Goal: Information Seeking & Learning: Learn about a topic

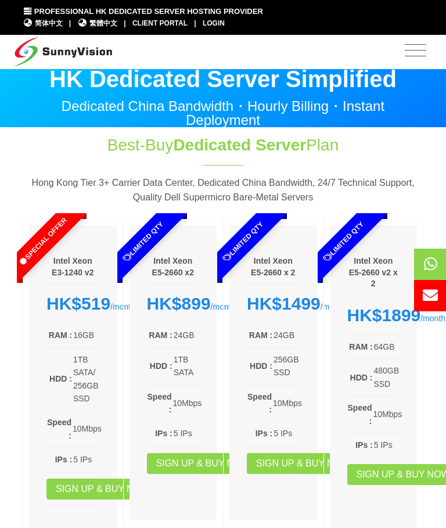
click at [413, 49] on span "Toggle navigation" at bounding box center [415, 49] width 21 height 15
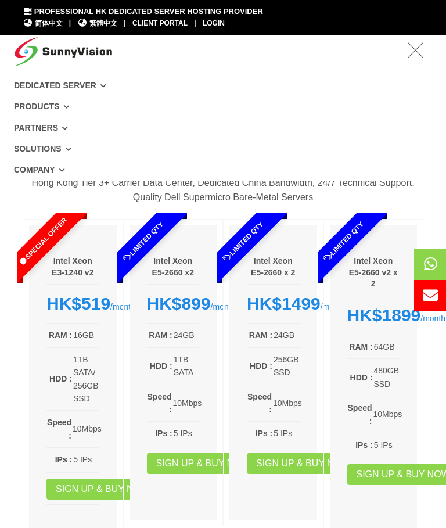
click at [66, 96] on link "Products" at bounding box center [223, 85] width 418 height 21
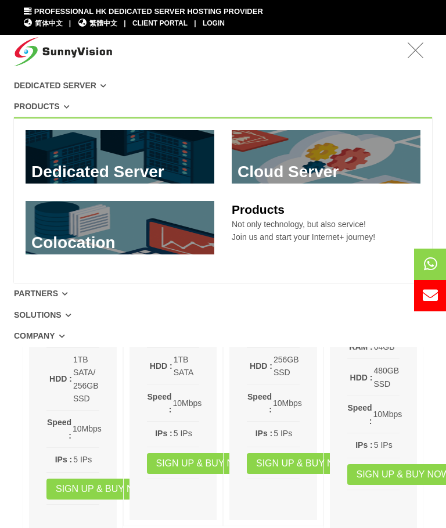
click at [173, 165] on link at bounding box center [120, 156] width 189 height 53
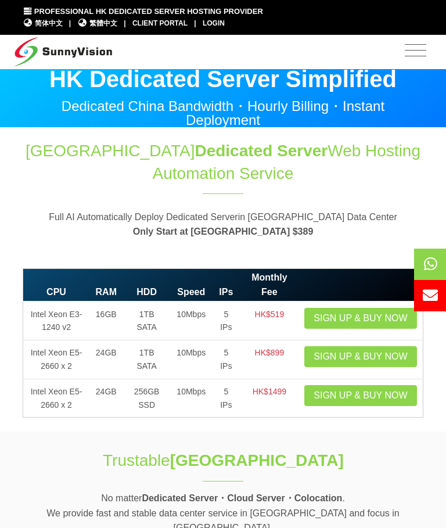
click at [398, 62] on div "Dedicated Server Dedicated Server @ Hong Kong Data Center HDD Storage Server Be…" at bounding box center [223, 52] width 418 height 34
click at [418, 53] on span "Toggle navigation" at bounding box center [415, 49] width 21 height 15
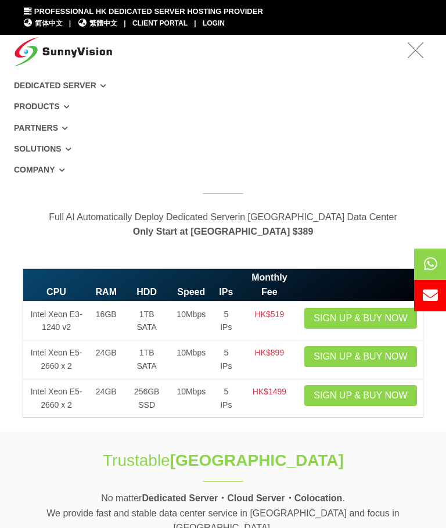
click at [101, 89] on icon at bounding box center [104, 86] width 6 height 6
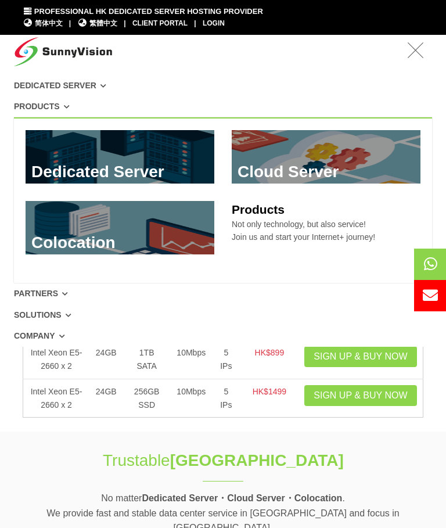
click at [331, 158] on link at bounding box center [326, 156] width 189 height 53
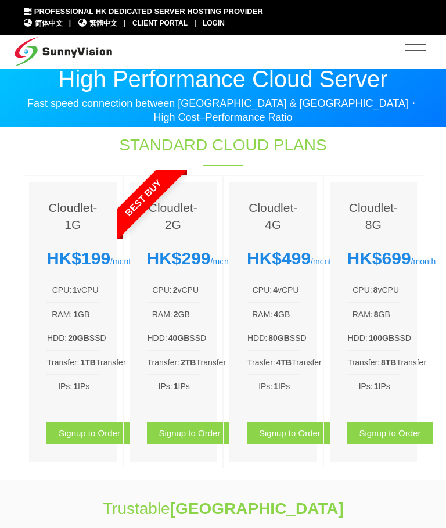
click at [420, 55] on span "Toggle navigation" at bounding box center [415, 49] width 21 height 15
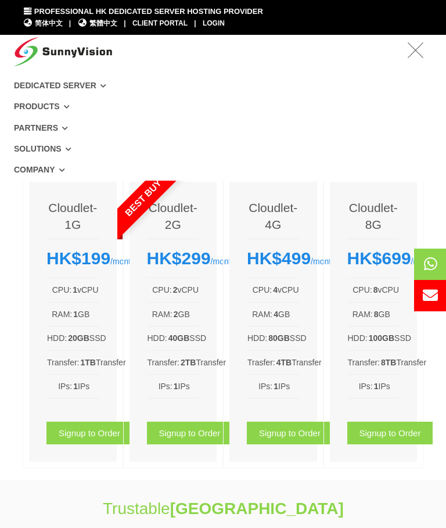
click at [63, 96] on link "Products" at bounding box center [223, 85] width 418 height 21
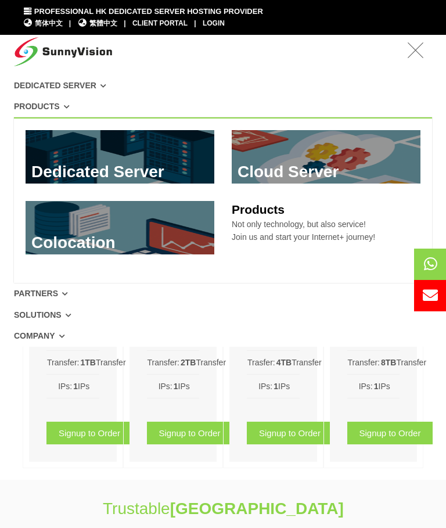
click at [109, 210] on link at bounding box center [120, 227] width 189 height 53
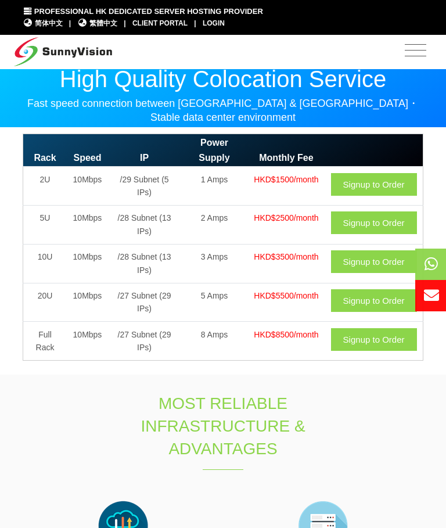
click at [412, 58] on span "Toggle navigation" at bounding box center [415, 51] width 33 height 28
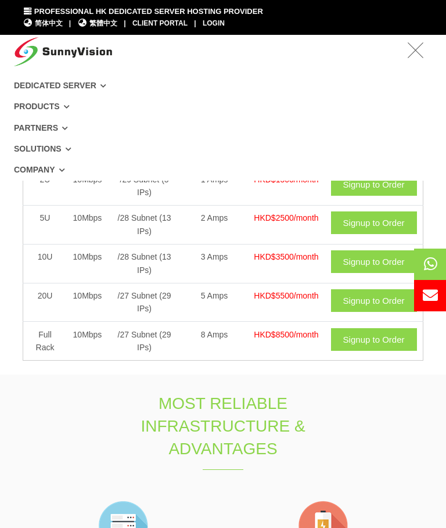
click at [71, 146] on icon at bounding box center [69, 149] width 6 height 6
